Goal: Task Accomplishment & Management: Manage account settings

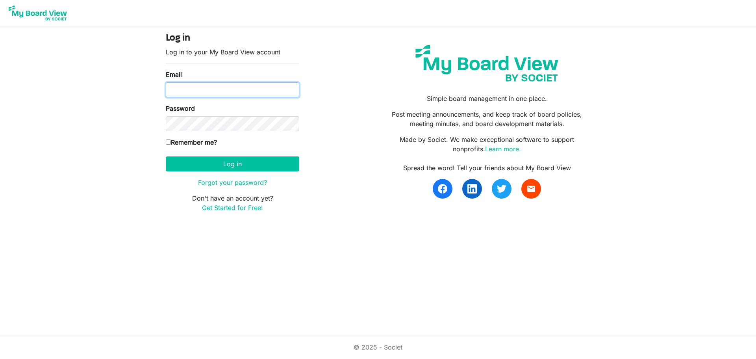
type input "joelynes@inclusionsk.com"
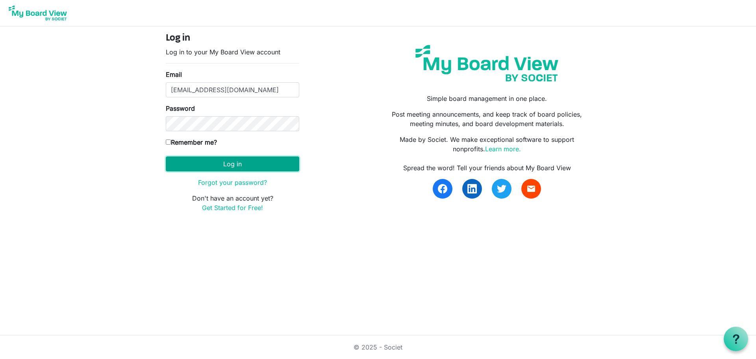
click at [247, 163] on button "Log in" at bounding box center [233, 163] width 134 height 15
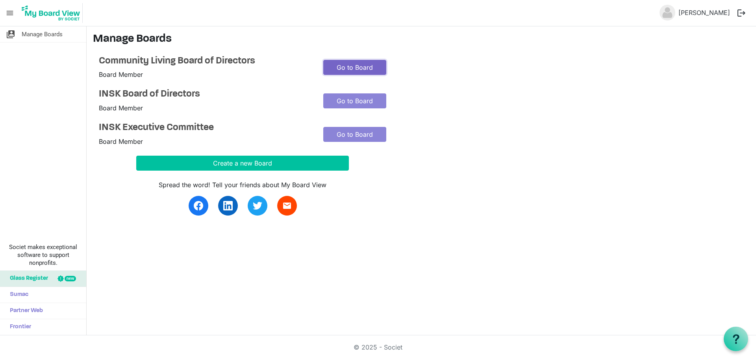
click at [358, 69] on link "Go to Board" at bounding box center [354, 67] width 63 height 15
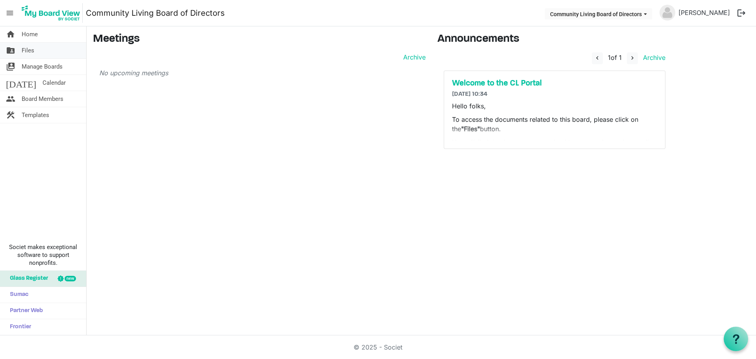
click at [31, 49] on span "Files" at bounding box center [28, 51] width 13 height 16
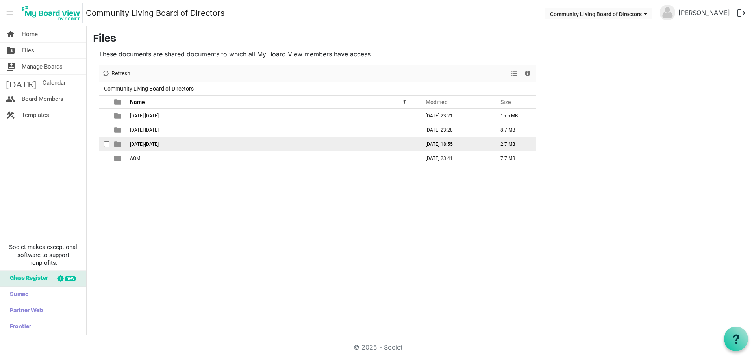
click at [148, 144] on span "2025-2026" at bounding box center [144, 144] width 29 height 6
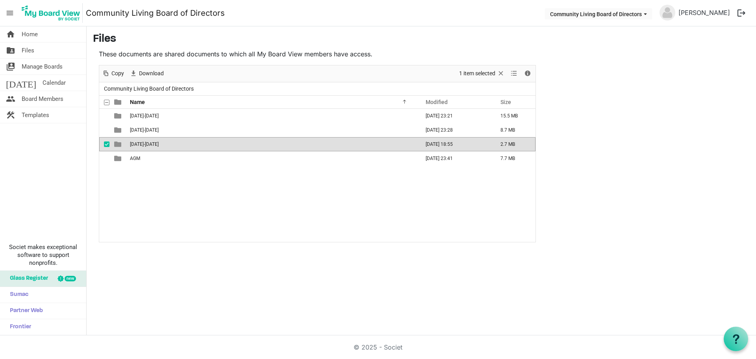
click at [148, 144] on span "2025-2026" at bounding box center [144, 144] width 29 height 6
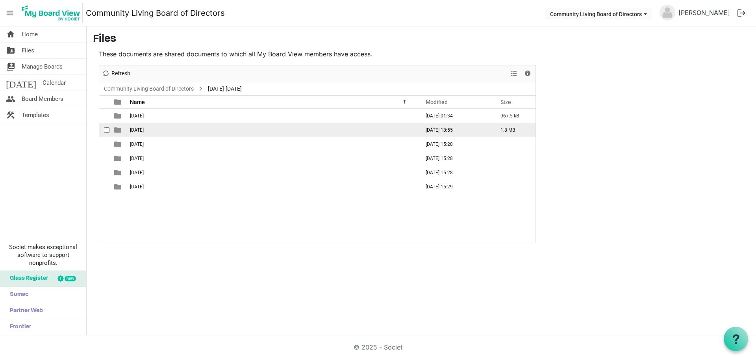
click at [144, 131] on span "[DATE]" at bounding box center [137, 130] width 14 height 6
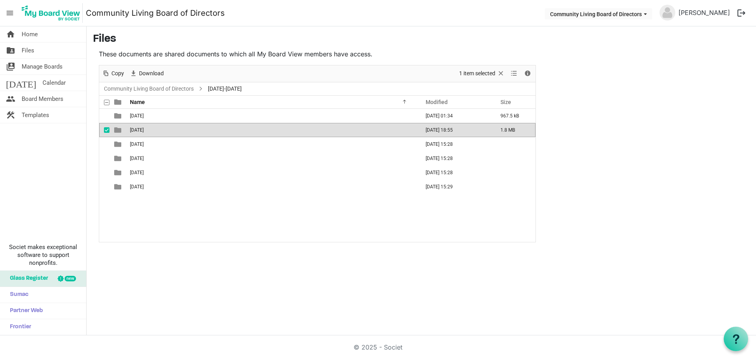
click at [144, 131] on span "2025-09-19th" at bounding box center [137, 130] width 14 height 6
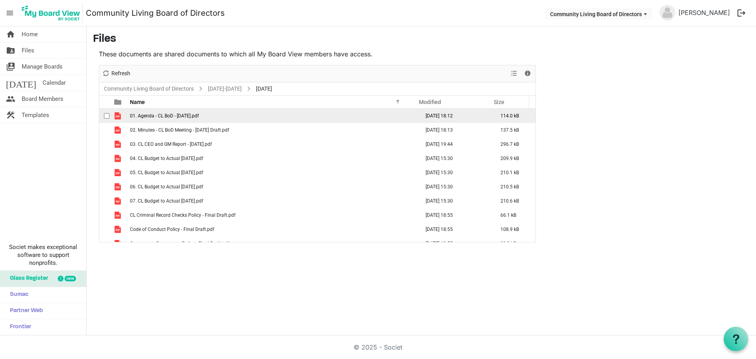
click at [170, 117] on span "01. Agenda - CL BoD - 19 September 2025.pdf" at bounding box center [164, 116] width 69 height 6
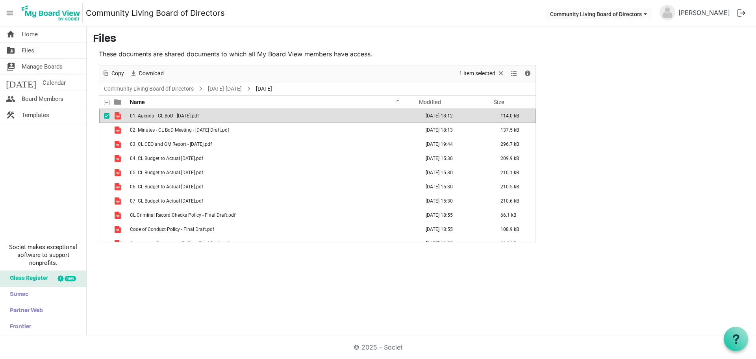
click at [171, 117] on span "01. Agenda - CL BoD - 19 September 2025.pdf" at bounding box center [164, 116] width 69 height 6
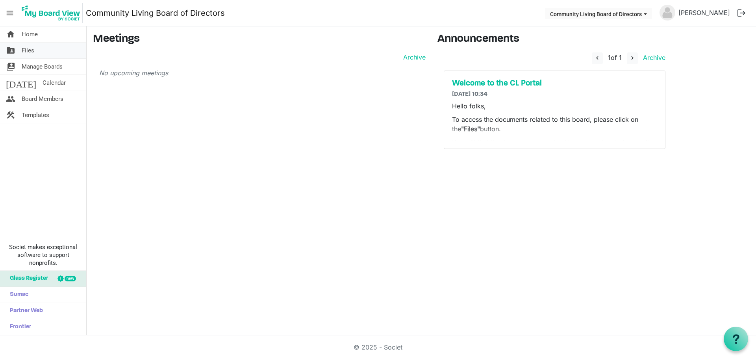
click at [21, 50] on link "folder_shared Files" at bounding box center [43, 51] width 86 height 16
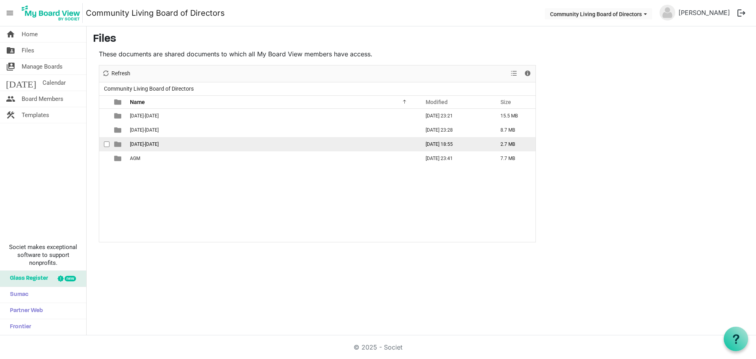
click at [136, 143] on span "2025-2026" at bounding box center [144, 144] width 29 height 6
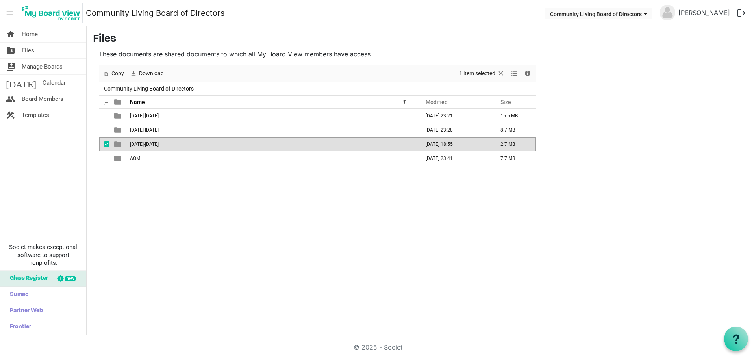
click at [136, 143] on span "2025-2026" at bounding box center [144, 144] width 29 height 6
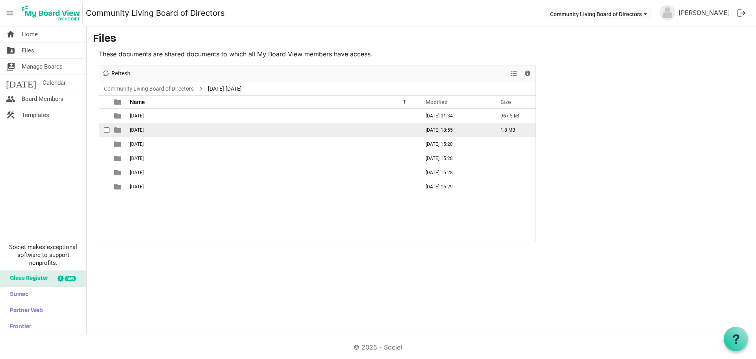
click at [141, 132] on span "2025-09-19th" at bounding box center [137, 130] width 14 height 6
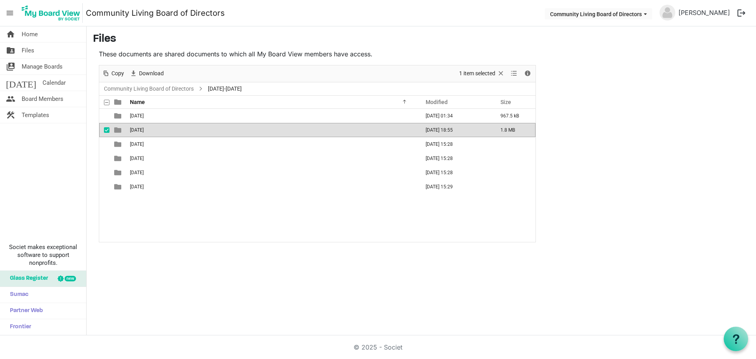
click at [141, 132] on span "2025-09-19th" at bounding box center [137, 130] width 14 height 6
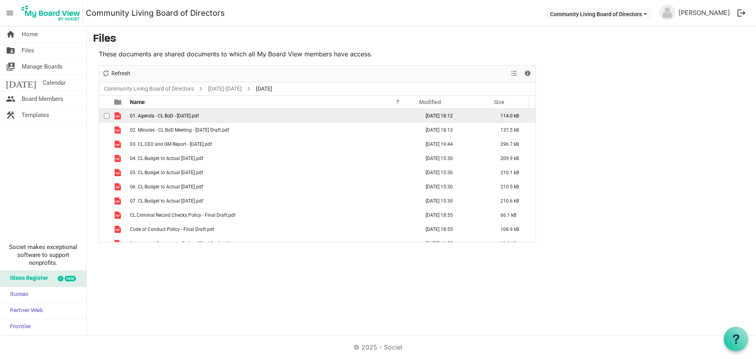
click at [199, 114] on span "01. Agenda - CL BoD - 19 September 2025.pdf" at bounding box center [164, 116] width 69 height 6
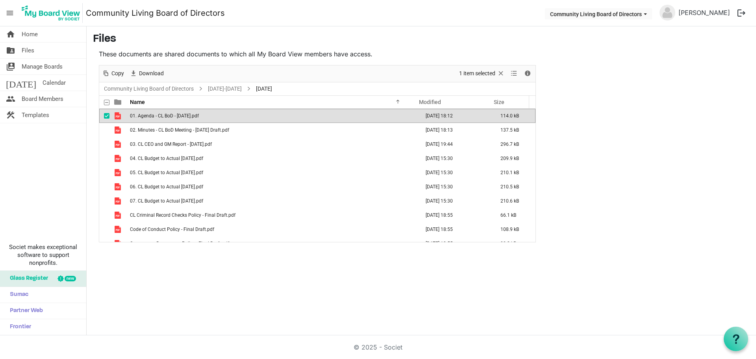
click at [199, 114] on span "01. Agenda - CL BoD - 19 September 2025.pdf" at bounding box center [164, 116] width 69 height 6
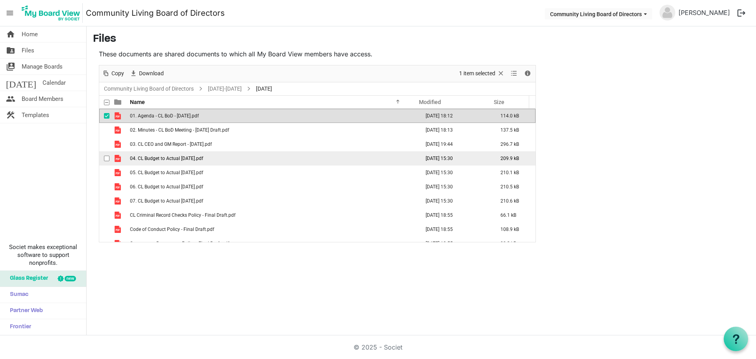
scroll to position [9, 0]
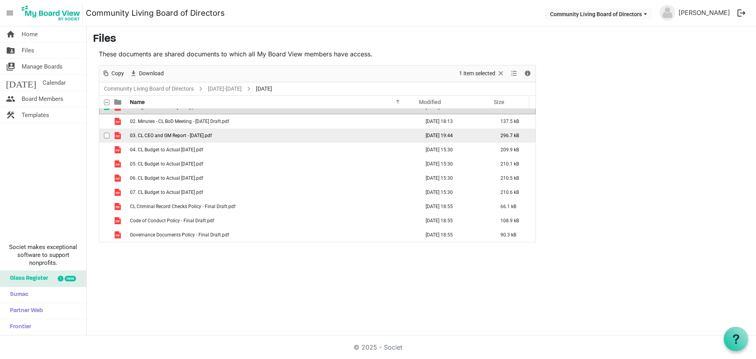
click at [176, 133] on span "03. CL CEO and GM Report - 19 Sep 2025.pdf" at bounding box center [171, 136] width 82 height 6
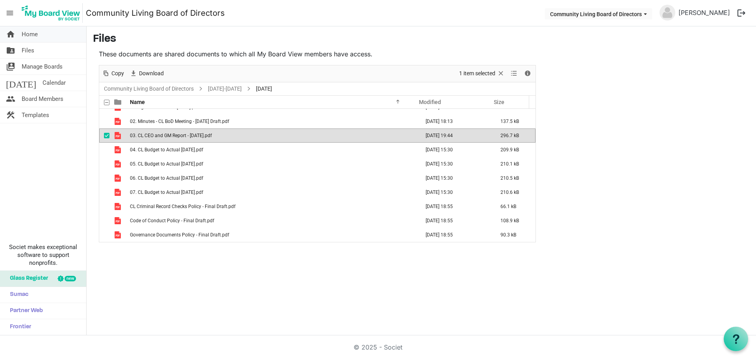
click at [36, 35] on span "Home" at bounding box center [30, 34] width 16 height 16
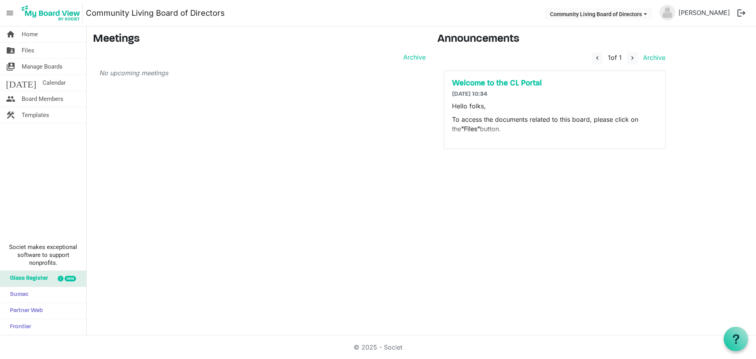
click at [11, 15] on span "menu" at bounding box center [9, 13] width 15 height 15
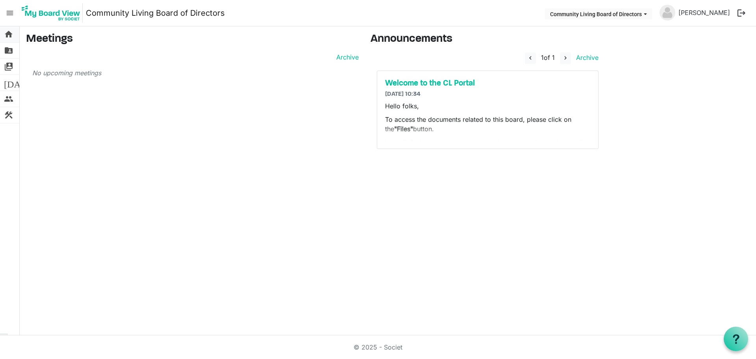
click at [5, 38] on span "home" at bounding box center [8, 34] width 9 height 16
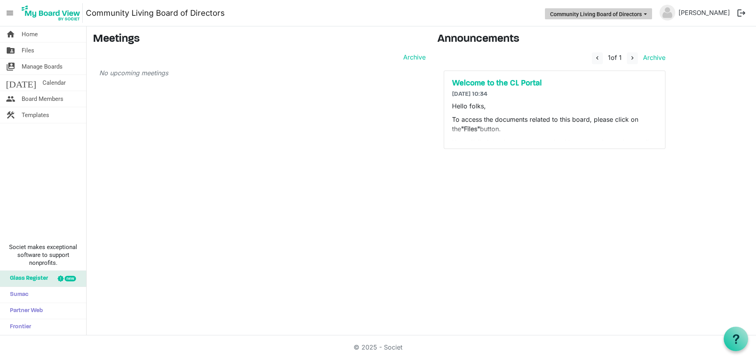
click at [639, 17] on button "Community Living Board of Directors" at bounding box center [598, 13] width 107 height 11
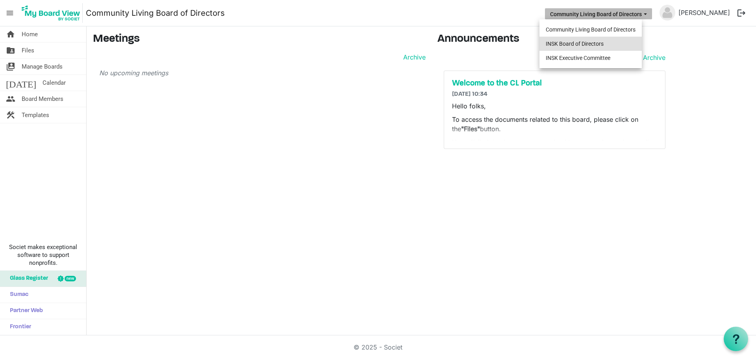
click at [611, 41] on li "INSK Board of Directors" at bounding box center [591, 44] width 102 height 14
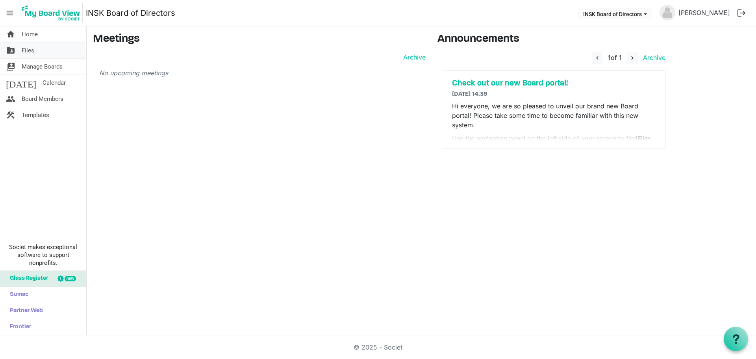
click at [30, 50] on span "Files" at bounding box center [28, 51] width 13 height 16
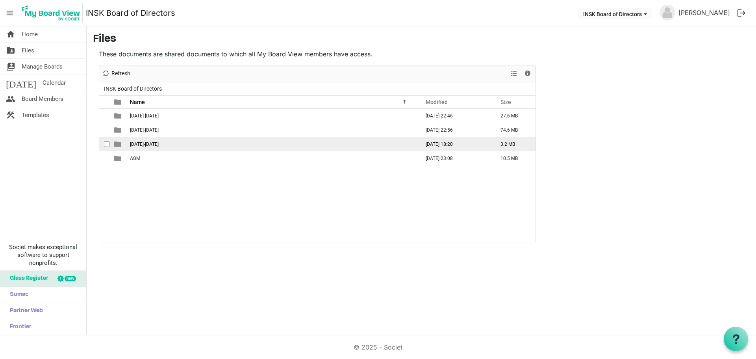
click at [148, 148] on td "2025-2026" at bounding box center [273, 144] width 290 height 14
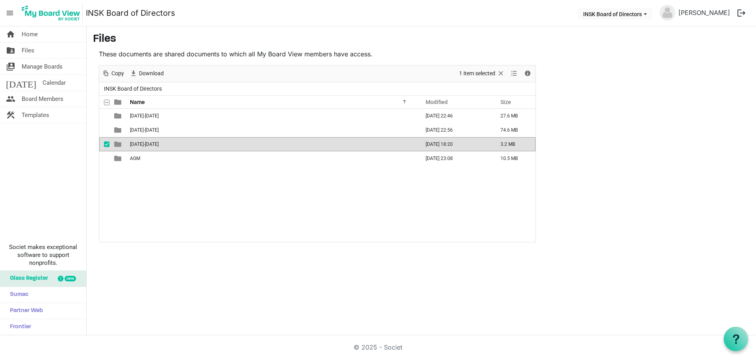
click at [148, 148] on td "2025-2026" at bounding box center [273, 144] width 290 height 14
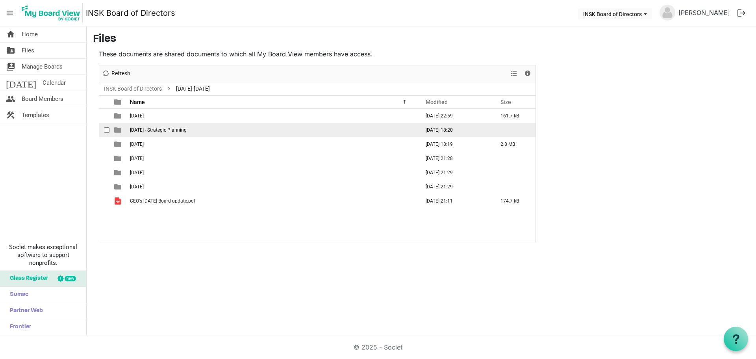
click at [130, 129] on span "2025-09-20 - Strategic Planning" at bounding box center [158, 130] width 57 height 6
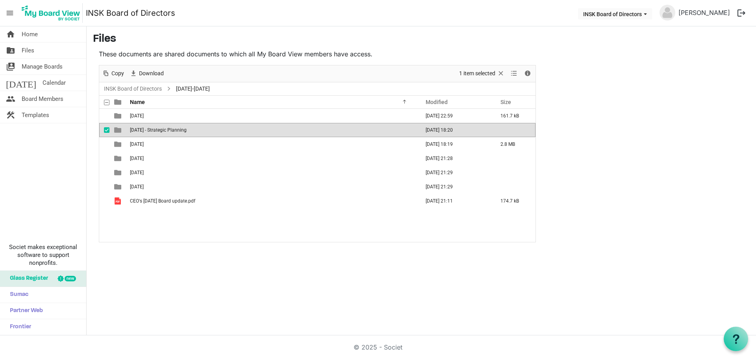
click at [130, 129] on span "2025-09-20 - Strategic Planning" at bounding box center [158, 130] width 57 height 6
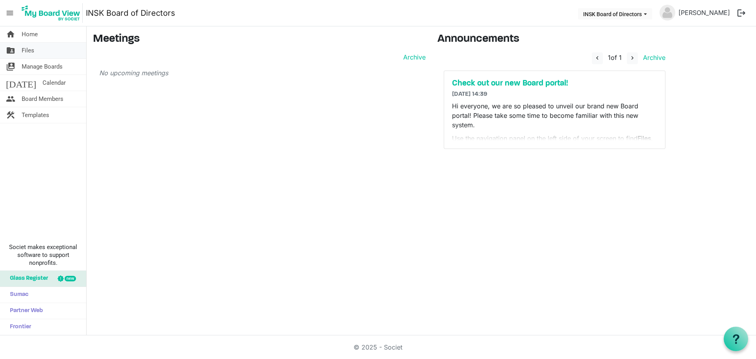
click at [53, 51] on link "folder_shared Files" at bounding box center [43, 51] width 86 height 16
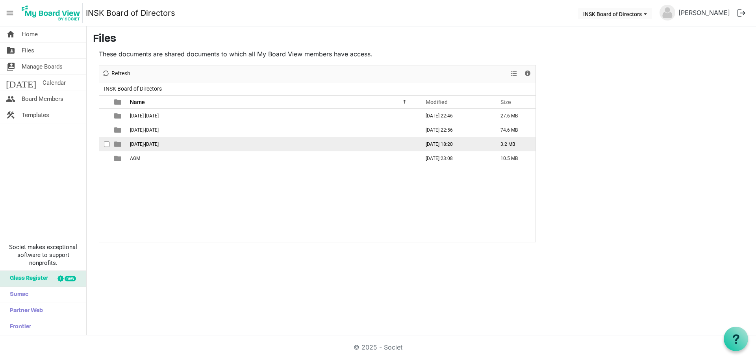
click at [156, 145] on td "[DATE]-[DATE]" at bounding box center [273, 144] width 290 height 14
click at [156, 145] on td "2025-2026" at bounding box center [273, 144] width 290 height 14
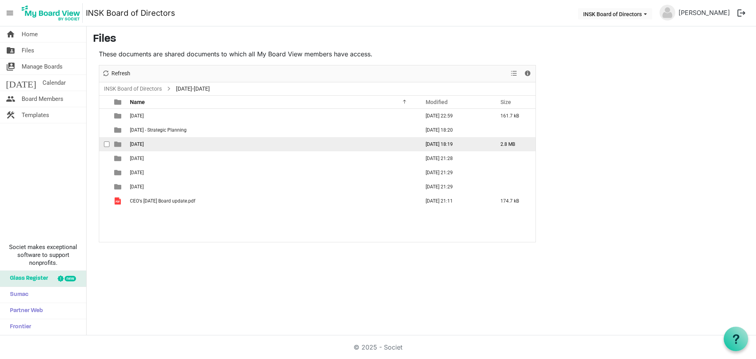
click at [156, 145] on td "2025-09-21" at bounding box center [273, 144] width 290 height 14
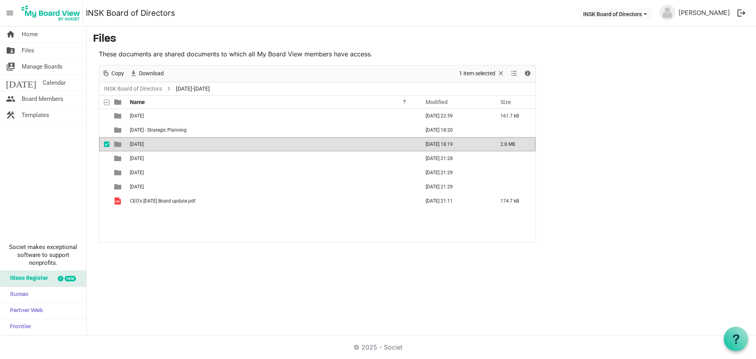
click at [156, 145] on td "2025-09-21" at bounding box center [273, 144] width 290 height 14
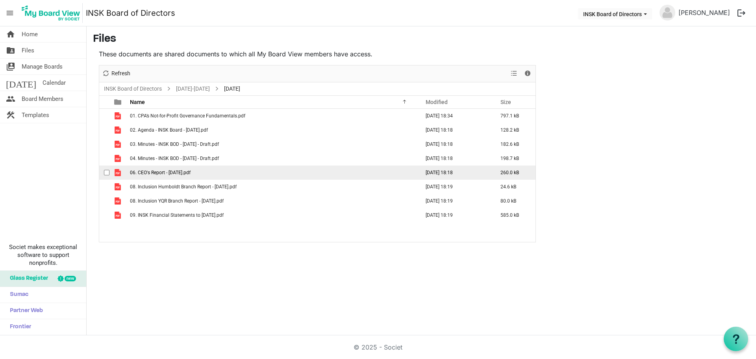
click at [155, 171] on span "06. CEO's Report - 21 Sept 2025.pdf" at bounding box center [160, 173] width 61 height 6
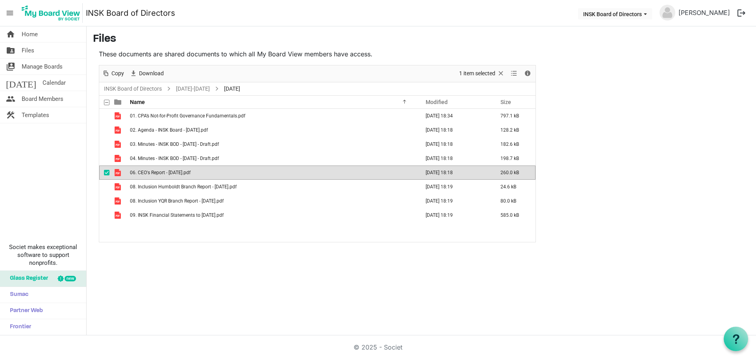
click at [155, 172] on span "06. CEO's Report - 21 Sept 2025.pdf" at bounding box center [160, 173] width 61 height 6
click at [8, 14] on span "menu" at bounding box center [9, 13] width 15 height 15
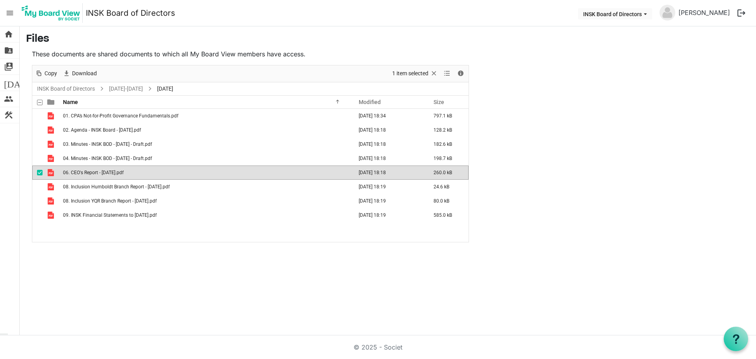
click at [43, 13] on img at bounding box center [50, 13] width 63 height 20
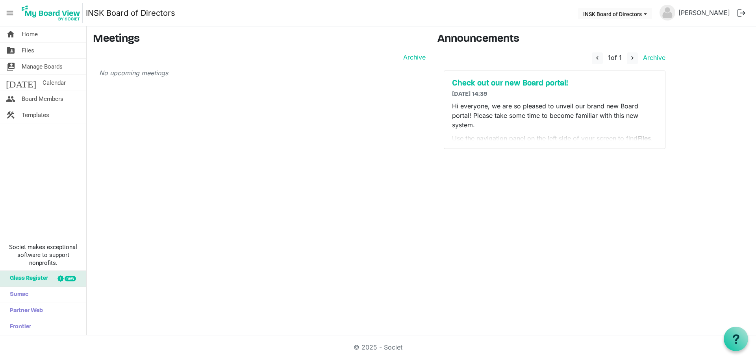
click at [37, 15] on img at bounding box center [50, 13] width 63 height 20
click at [22, 34] on span "Home" at bounding box center [30, 34] width 16 height 16
click at [694, 19] on link "[PERSON_NAME]" at bounding box center [704, 13] width 58 height 16
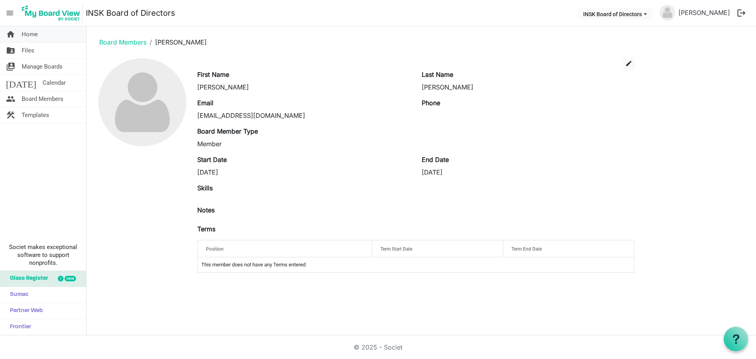
click at [28, 33] on span "Home" at bounding box center [30, 34] width 16 height 16
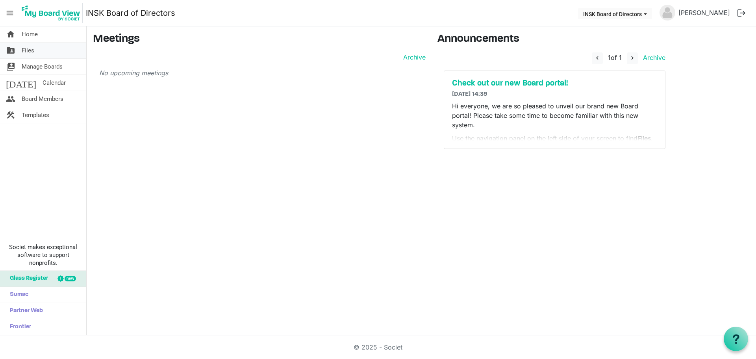
click at [30, 49] on span "Files" at bounding box center [28, 51] width 13 height 16
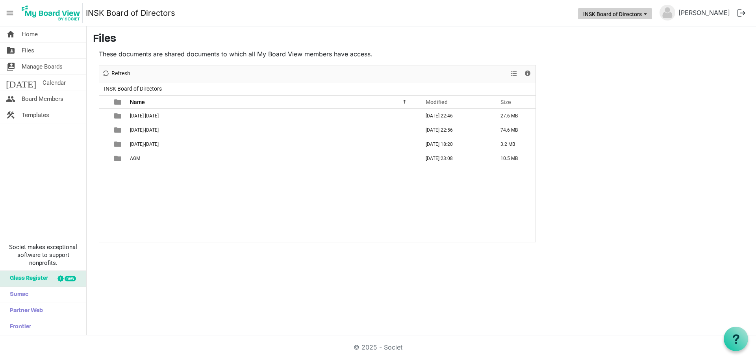
click at [619, 17] on button "INSK Board of Directors" at bounding box center [615, 13] width 74 height 11
click at [622, 163] on main "Files These documents are shared documents to which all My Board View members h…" at bounding box center [422, 137] width 670 height 222
click at [46, 100] on span "Board Members" at bounding box center [43, 99] width 42 height 16
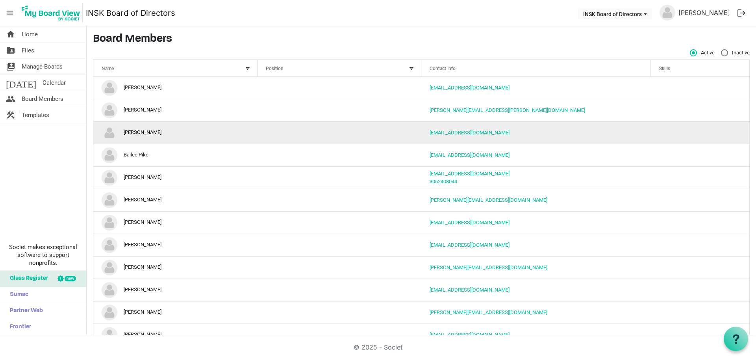
click at [196, 132] on td "[PERSON_NAME]" at bounding box center [175, 132] width 164 height 22
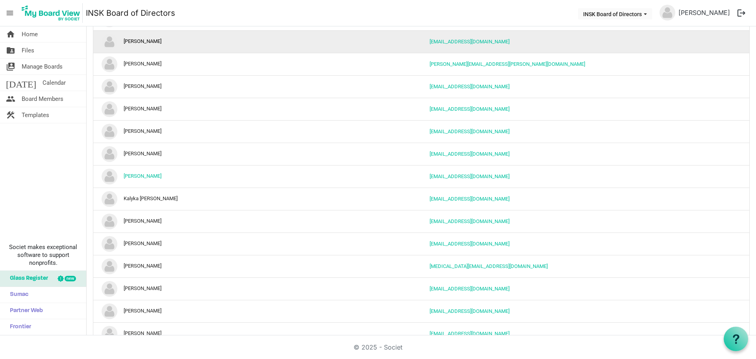
scroll to position [466, 0]
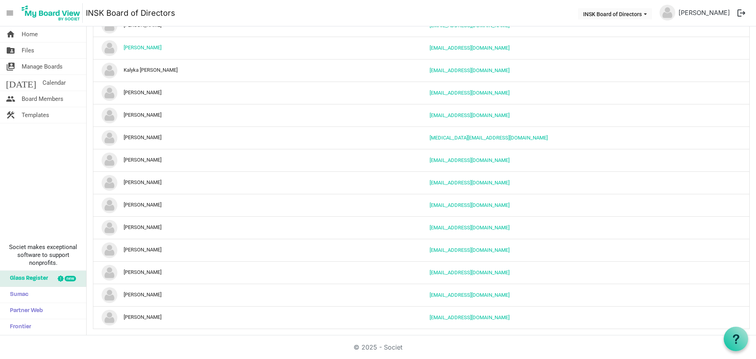
click at [10, 14] on span "menu" at bounding box center [9, 13] width 15 height 15
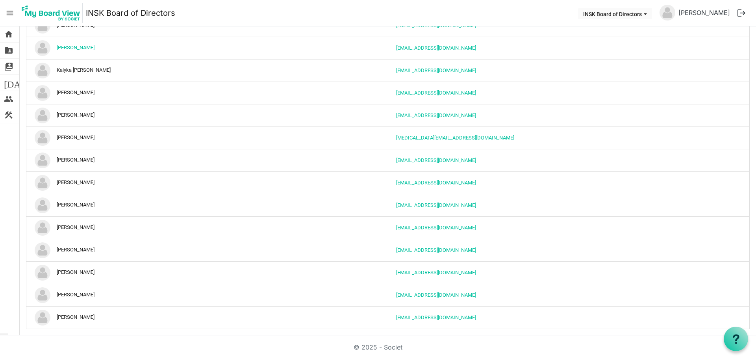
click at [10, 14] on span "menu" at bounding box center [9, 13] width 15 height 15
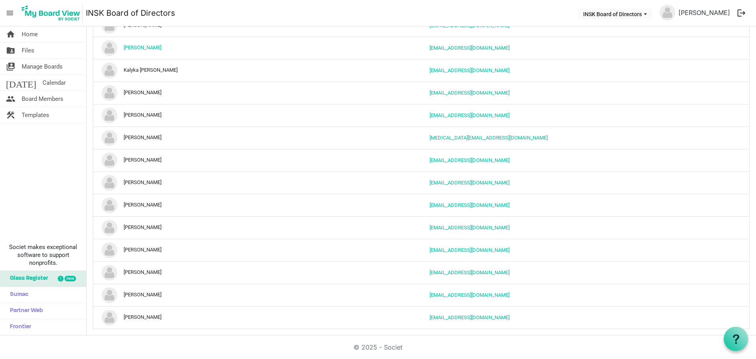
click at [10, 14] on span "menu" at bounding box center [9, 13] width 15 height 15
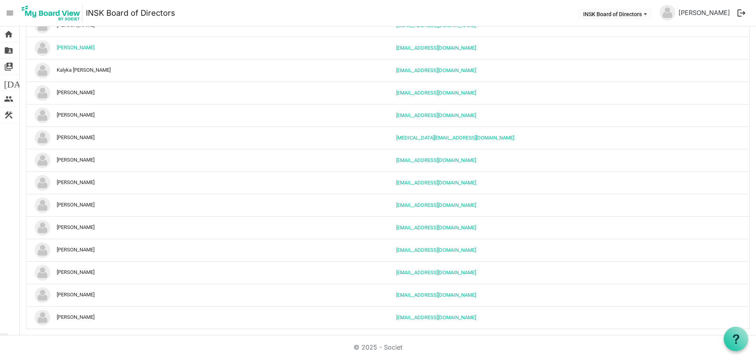
click at [10, 14] on span "menu" at bounding box center [9, 13] width 15 height 15
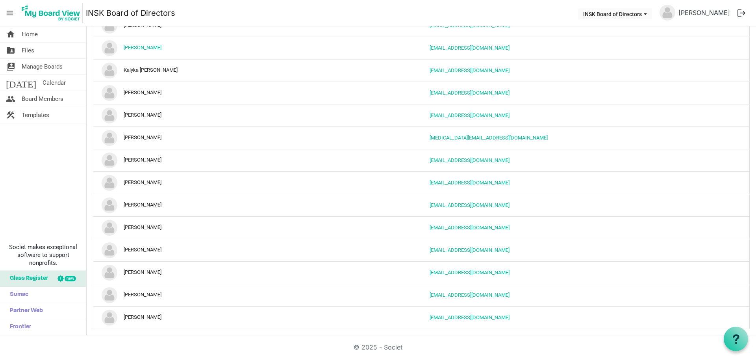
click at [37, 14] on img at bounding box center [50, 13] width 63 height 20
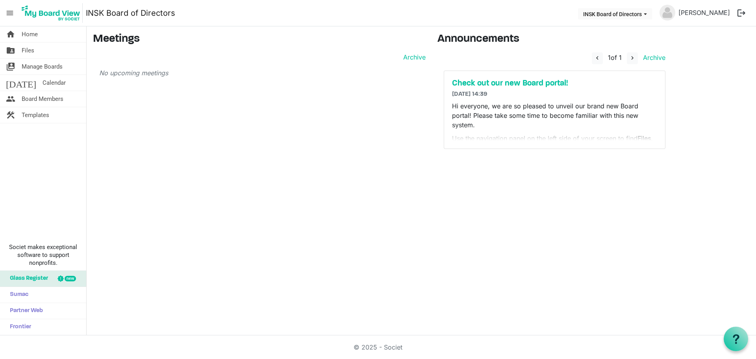
click at [59, 11] on img at bounding box center [50, 13] width 63 height 20
click at [743, 12] on button "logout" at bounding box center [741, 13] width 17 height 17
